Goal: Information Seeking & Learning: Find specific fact

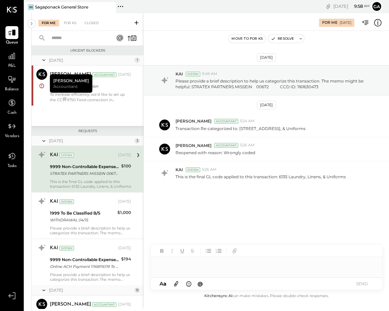
click at [46, 140] on icon at bounding box center [43, 141] width 7 height 17
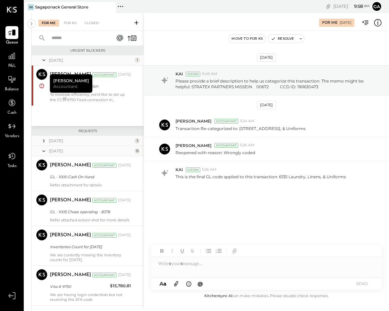
click at [46, 140] on icon at bounding box center [43, 141] width 7 height 7
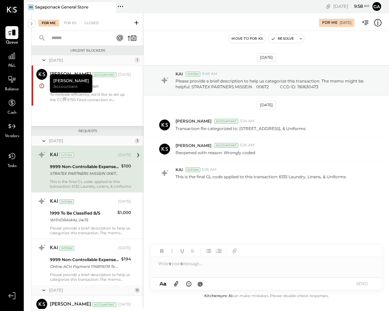
click at [41, 60] on icon at bounding box center [43, 60] width 7 height 17
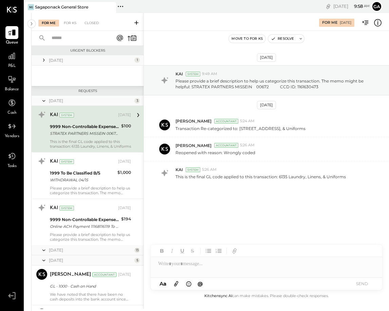
click at [42, 60] on icon at bounding box center [43, 60] width 7 height 7
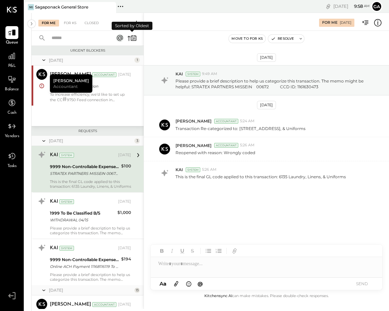
click at [133, 38] on icon at bounding box center [133, 39] width 2 height 2
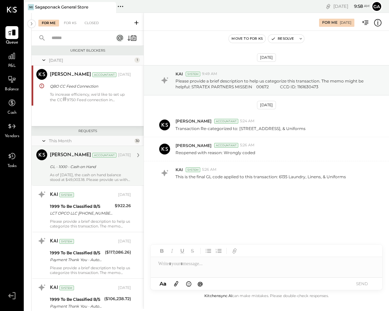
click at [103, 174] on div "As of [DATE], the cash on hand balance stood at $49,003.18. Please provide us w…" at bounding box center [90, 178] width 81 height 10
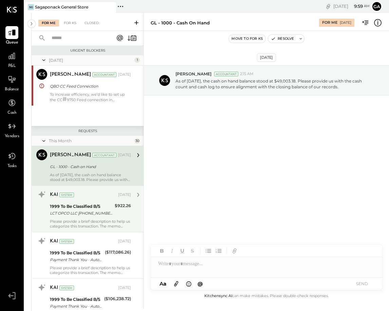
click at [88, 215] on div "LCT OPCO LLC [PHONE_NUMBER] PA" at bounding box center [81, 213] width 63 height 7
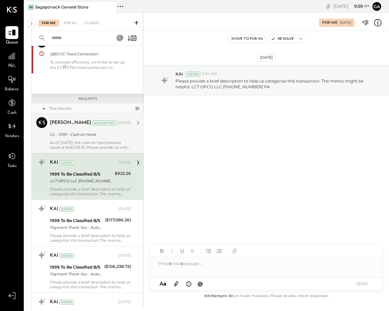
scroll to position [33, 0]
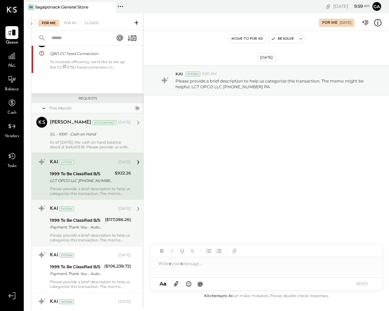
click at [88, 232] on div "KAI System [DATE] 1999 To Be Classified B/S Payment Thank You - Automated Phone…" at bounding box center [90, 222] width 81 height 39
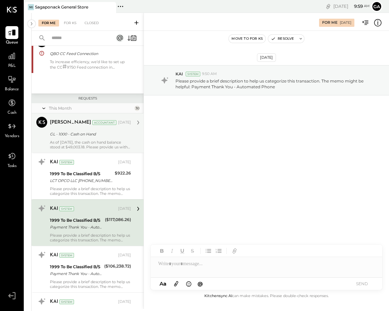
click at [198, 269] on div at bounding box center [267, 264] width 232 height 14
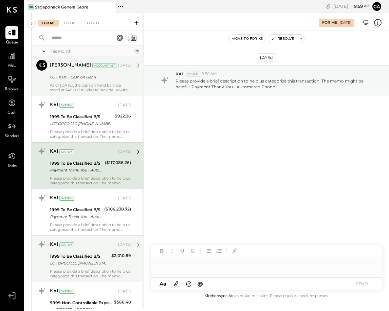
scroll to position [129, 0]
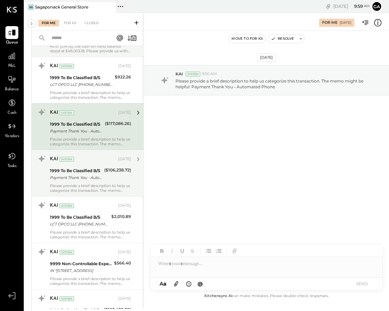
click at [94, 182] on div "1999 To Be Classified B/S Payment Thank You - Automated Phone" at bounding box center [76, 174] width 52 height 15
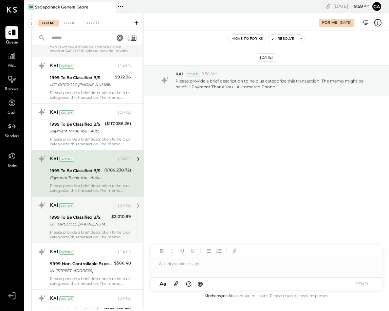
click at [76, 221] on div "LCT OPCO LLC [PHONE_NUMBER] PA" at bounding box center [79, 224] width 59 height 7
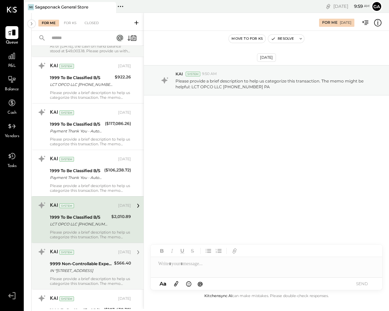
click at [114, 265] on div "$566.40" at bounding box center [122, 263] width 17 height 7
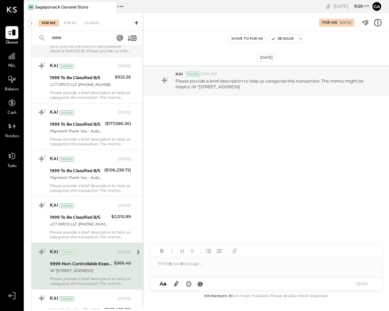
click at [201, 269] on div at bounding box center [267, 264] width 232 height 14
click at [364, 288] on button "SEND" at bounding box center [362, 283] width 27 height 9
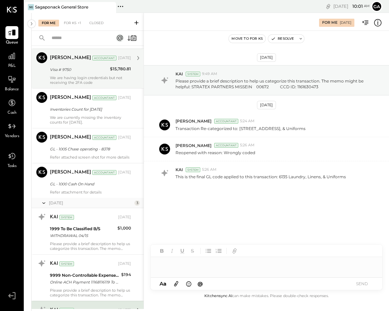
scroll to position [4633, 0]
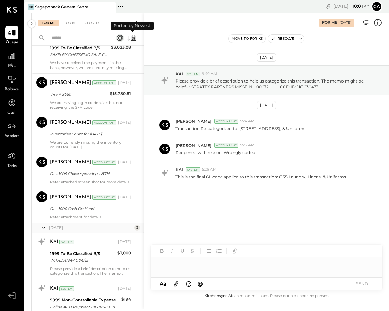
click at [133, 35] on icon at bounding box center [132, 38] width 10 height 10
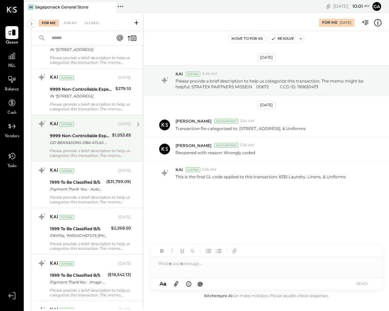
scroll to position [4530, 0]
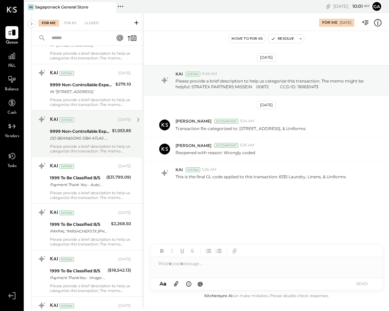
click at [88, 142] on div "DD BEAN&SONS DBA ATLAS MA 603-5328311 NH" at bounding box center [80, 138] width 60 height 7
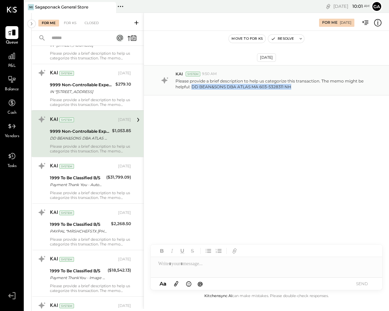
drag, startPoint x: 193, startPoint y: 88, endPoint x: 297, endPoint y: 88, distance: 104.7
click at [297, 88] on p "Please provide a brief description to help us categorize this transaction. The …" at bounding box center [275, 84] width 198 height 12
copy p "DD BEAN&SONS DBA ATLAS MA 603-5328311 NH"
click at [171, 264] on div at bounding box center [267, 264] width 232 height 14
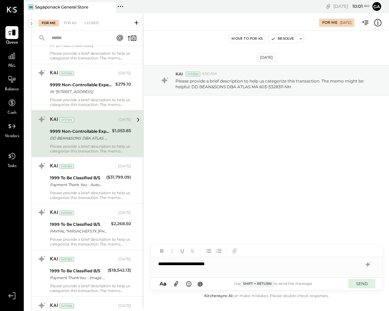
click at [360, 283] on button "SEND" at bounding box center [362, 283] width 27 height 9
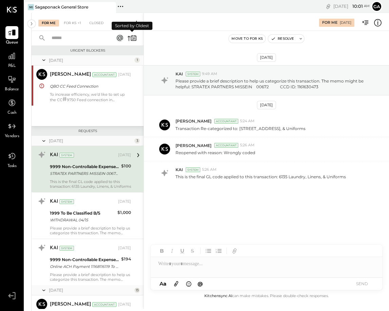
click at [133, 36] on icon at bounding box center [133, 38] width 5 height 5
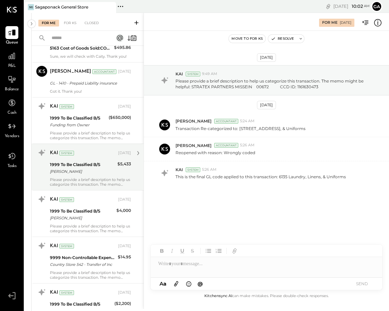
scroll to position [1451, 0]
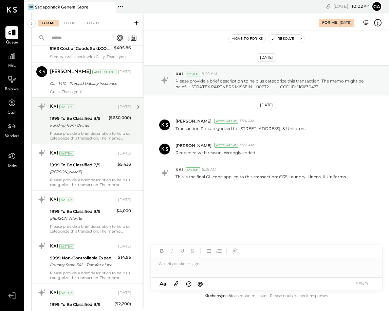
click at [90, 135] on div "Please provide a brief description to help us categorize this transaction. The …" at bounding box center [90, 136] width 81 height 10
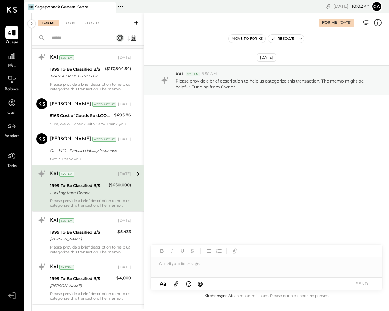
scroll to position [1383, 0]
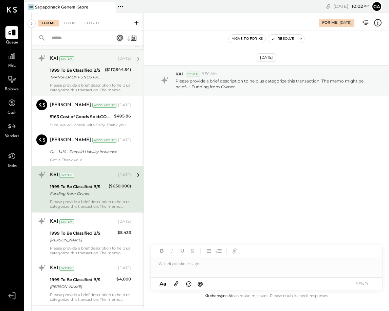
click at [94, 85] on div "Please provide a brief description to help us categorize this transaction. The …" at bounding box center [90, 88] width 81 height 10
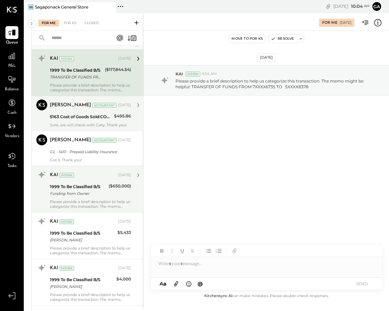
click at [99, 120] on div "5163 Cost of Goods Sold:COGS, Beverage:COGS, Coffee Bar" at bounding box center [81, 116] width 62 height 7
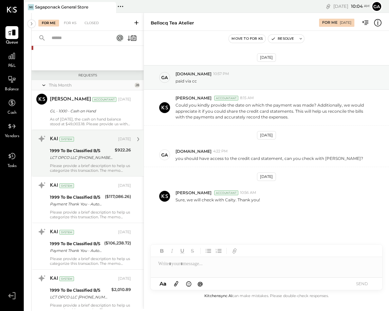
scroll to position [60, 0]
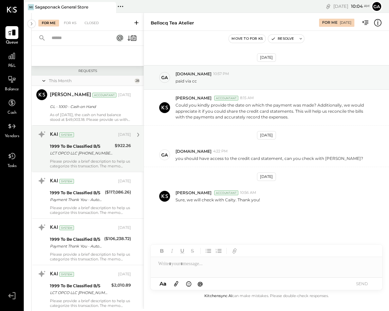
click at [82, 155] on div "LCT OPCO LLC [PHONE_NUMBER] PA" at bounding box center [81, 153] width 63 height 7
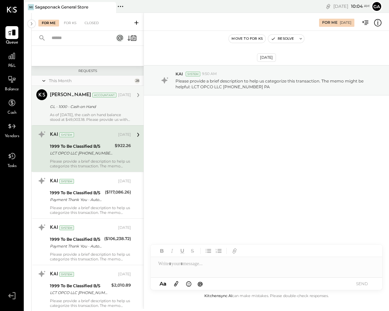
click at [87, 115] on div "As of [DATE], the cash on hand balance stood at $49,003.18. Please provide us w…" at bounding box center [90, 117] width 81 height 10
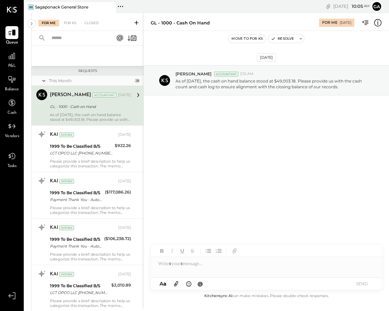
click at [179, 267] on div at bounding box center [267, 264] width 232 height 14
drag, startPoint x: 227, startPoint y: 266, endPoint x: 164, endPoint y: 237, distance: 70.2
click at [164, 237] on div "**********" at bounding box center [267, 161] width 246 height 296
